Goal: Information Seeking & Learning: Learn about a topic

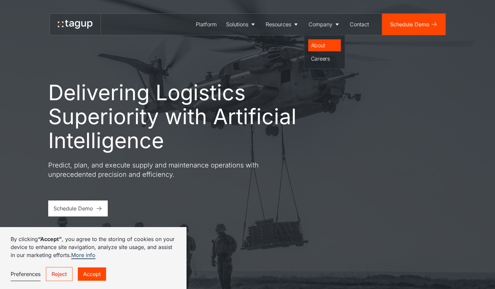
click at [316, 45] on div "About" at bounding box center [324, 45] width 27 height 8
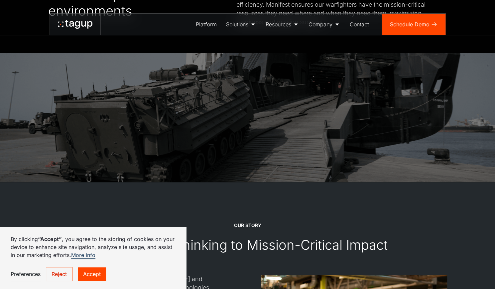
scroll to position [532, 0]
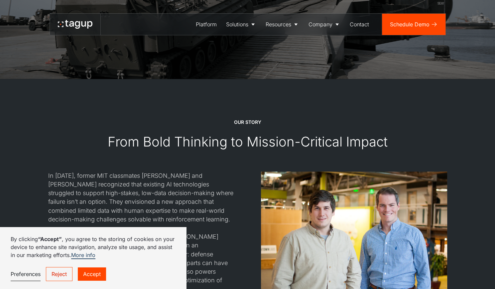
click at [65, 276] on link "Reject" at bounding box center [59, 274] width 27 height 14
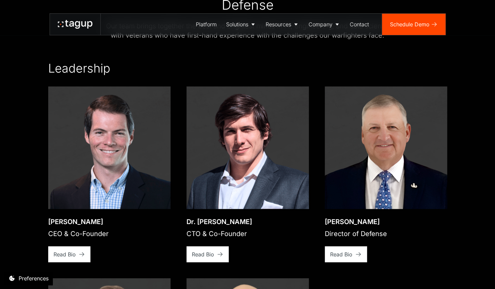
scroll to position [931, 0]
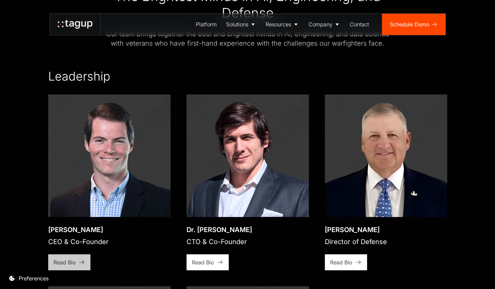
click at [81, 257] on link "Read Bio" at bounding box center [69, 262] width 42 height 16
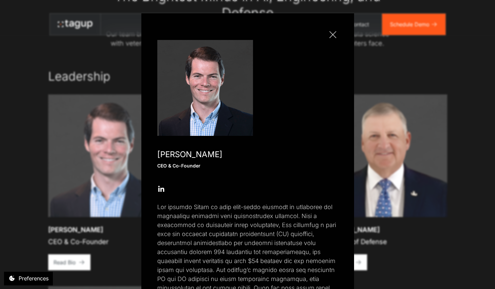
scroll to position [100, 0]
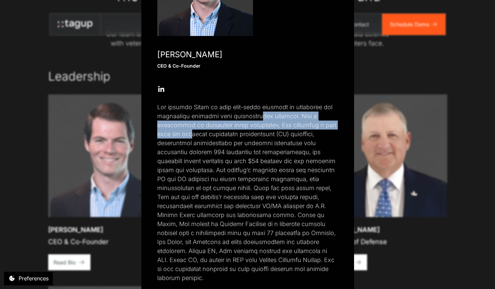
drag, startPoint x: 252, startPoint y: 118, endPoint x: 205, endPoint y: 135, distance: 50.2
click at [205, 135] on p at bounding box center [247, 192] width 181 height 180
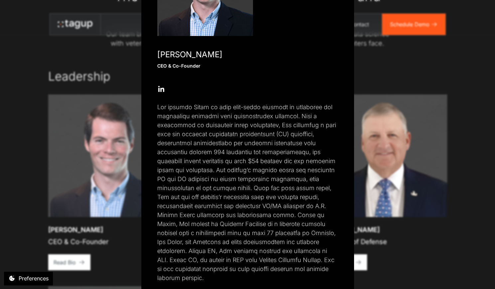
click at [467, 222] on div "Close popup Jon Garrity CEO & Co-Founder Open Open Twitter profile Send Email O…" at bounding box center [247, 144] width 495 height 289
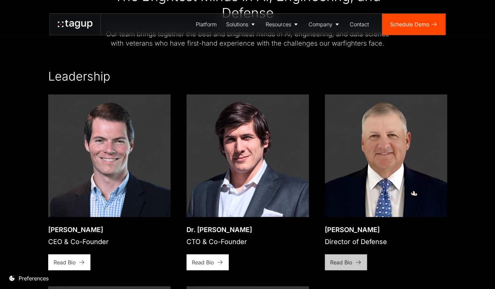
click at [340, 258] on div "Read Bio" at bounding box center [341, 262] width 22 height 8
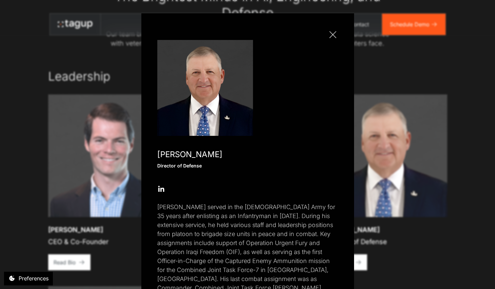
scroll to position [59, 0]
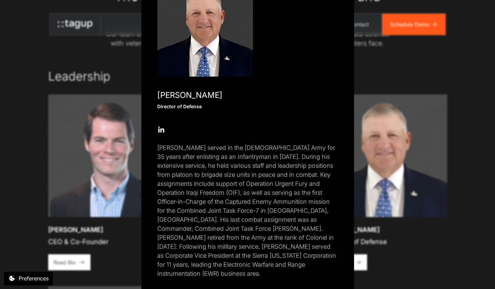
click at [436, 264] on div "Close popup Paul Plemmons Director of Defense Open Open Twitter profile Send Em…" at bounding box center [247, 144] width 495 height 289
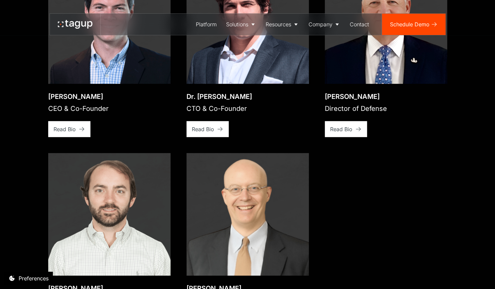
scroll to position [965, 0]
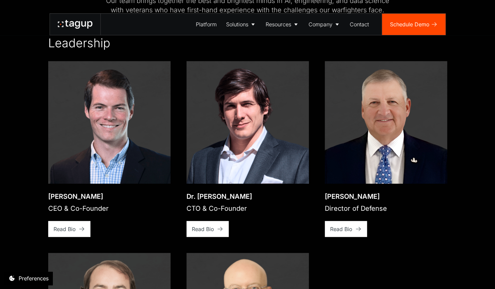
click at [344, 225] on div "Read Bio" at bounding box center [341, 229] width 22 height 8
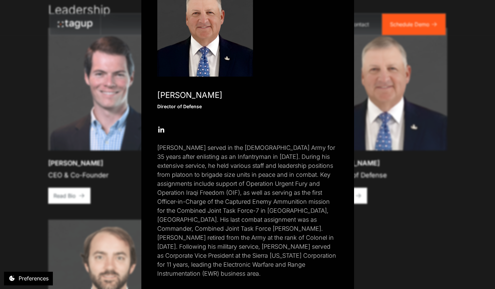
scroll to position [931, 0]
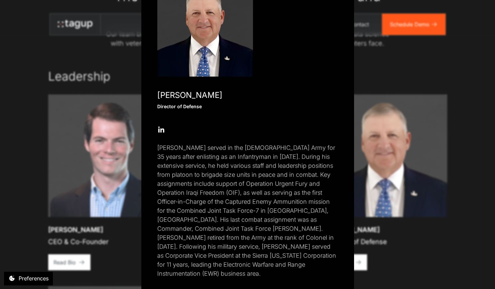
click at [409, 251] on div "Close popup Paul Plemmons Director of Defense Open Open Twitter profile Send Em…" at bounding box center [247, 144] width 495 height 289
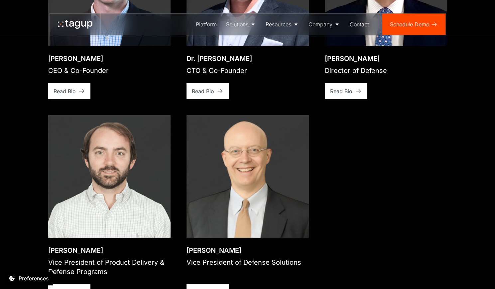
scroll to position [1065, 0]
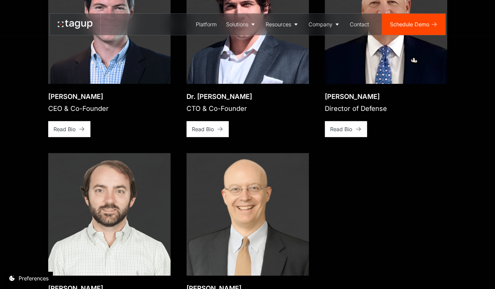
click at [203, 125] on div "Read Bio" at bounding box center [203, 129] width 22 height 8
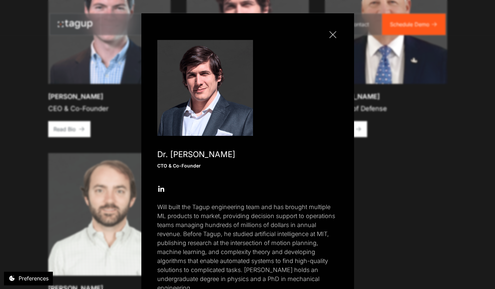
scroll to position [23, 0]
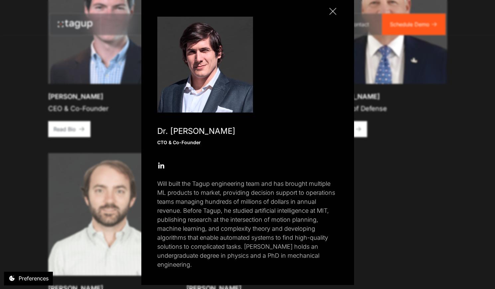
click at [400, 190] on div "Close popup Dr. Will Vega-Brown CTO & Co-Founder Open Open Twitter profile Send…" at bounding box center [247, 144] width 495 height 289
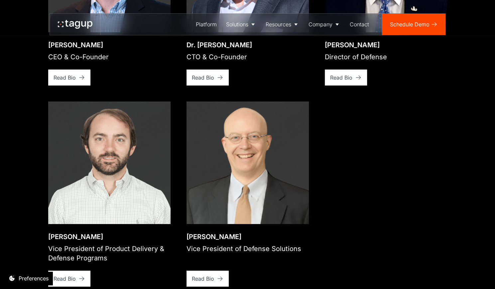
scroll to position [1131, 0]
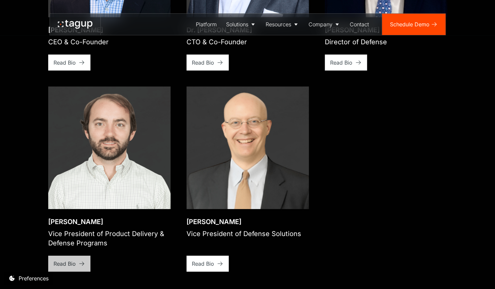
click at [77, 255] on link "Read Bio" at bounding box center [69, 263] width 42 height 16
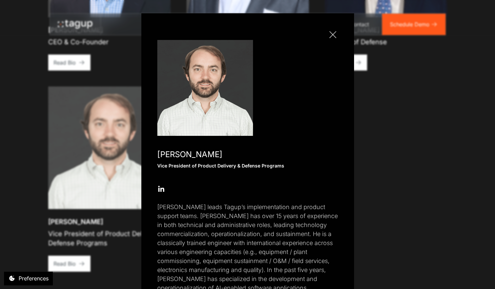
scroll to position [33, 0]
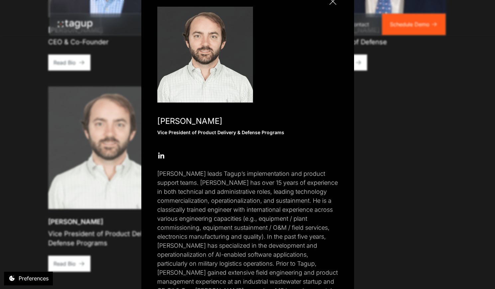
click at [458, 150] on div "Close popup Rory Polera Vice President of Product Delivery & Defense Programs O…" at bounding box center [247, 144] width 495 height 289
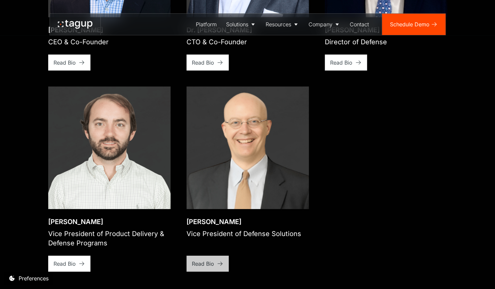
click at [196, 259] on div "Read Bio" at bounding box center [203, 263] width 22 height 8
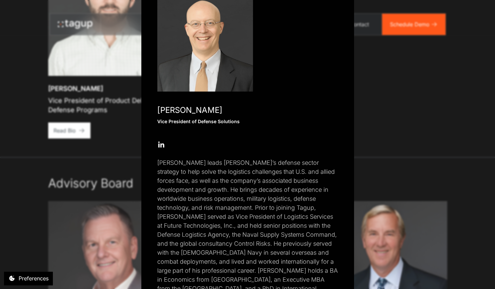
scroll to position [77, 0]
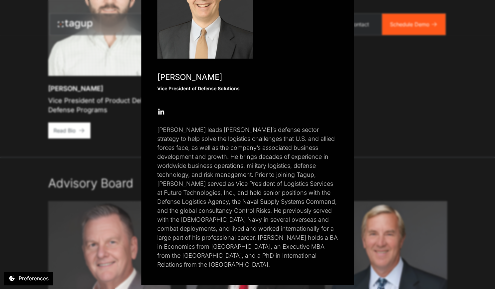
drag, startPoint x: 251, startPoint y: 253, endPoint x: 407, endPoint y: 137, distance: 194.5
click at [282, 260] on div "Close popup Dr. Charles W. Parker, III Vice President of Defense Solutions Open…" at bounding box center [247, 110] width 213 height 349
click at [419, 127] on div "Close popup Dr. Charles W. Parker, III Vice President of Defense Solutions Open…" at bounding box center [247, 144] width 495 height 289
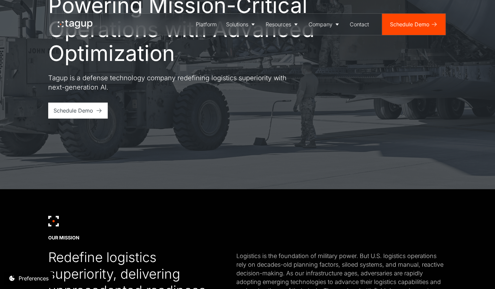
scroll to position [0, 0]
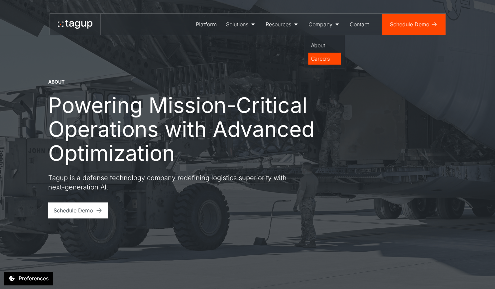
click at [324, 60] on div "Careers" at bounding box center [324, 59] width 27 height 8
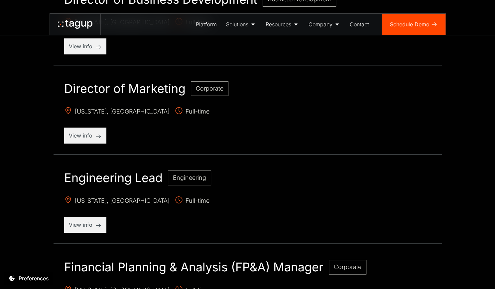
scroll to position [632, 0]
